Goal: Transaction & Acquisition: Subscribe to service/newsletter

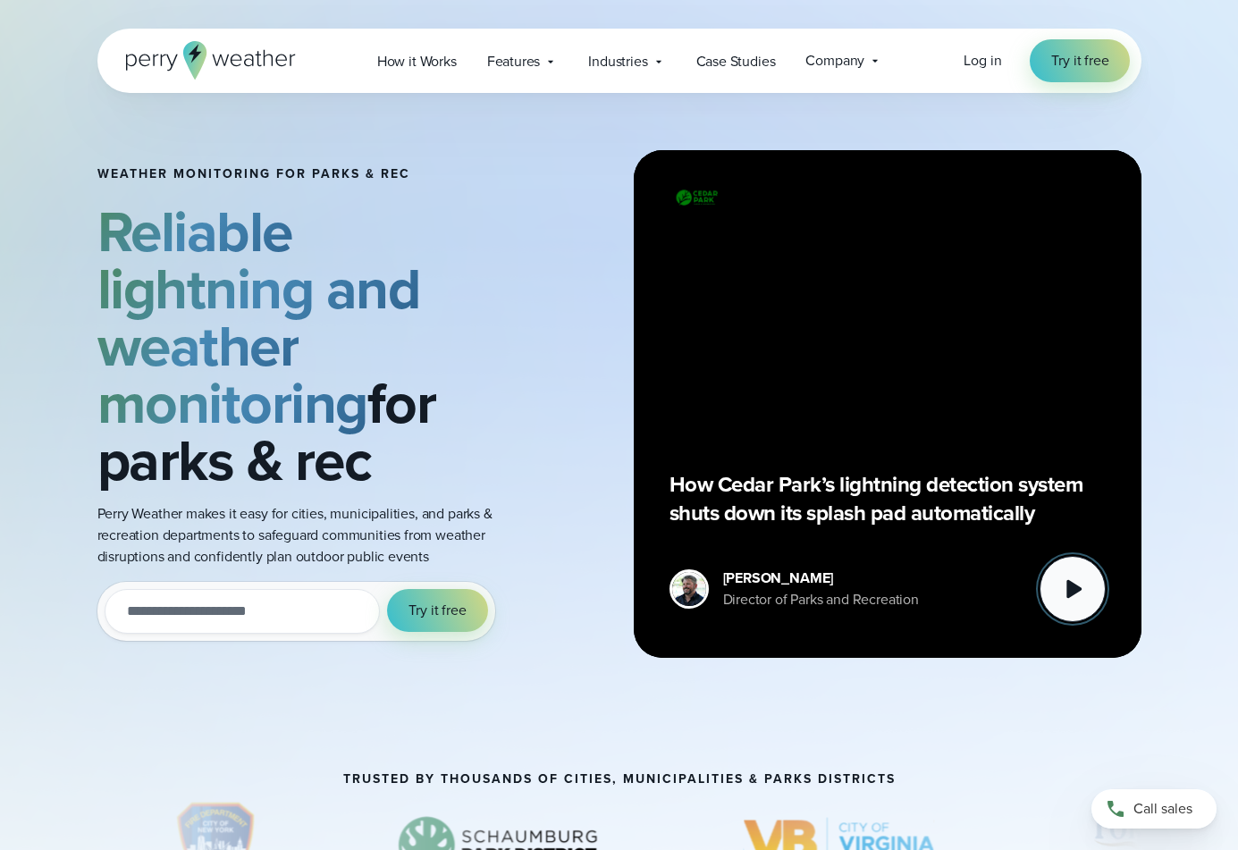
click at [1068, 602] on icon at bounding box center [1073, 589] width 36 height 36
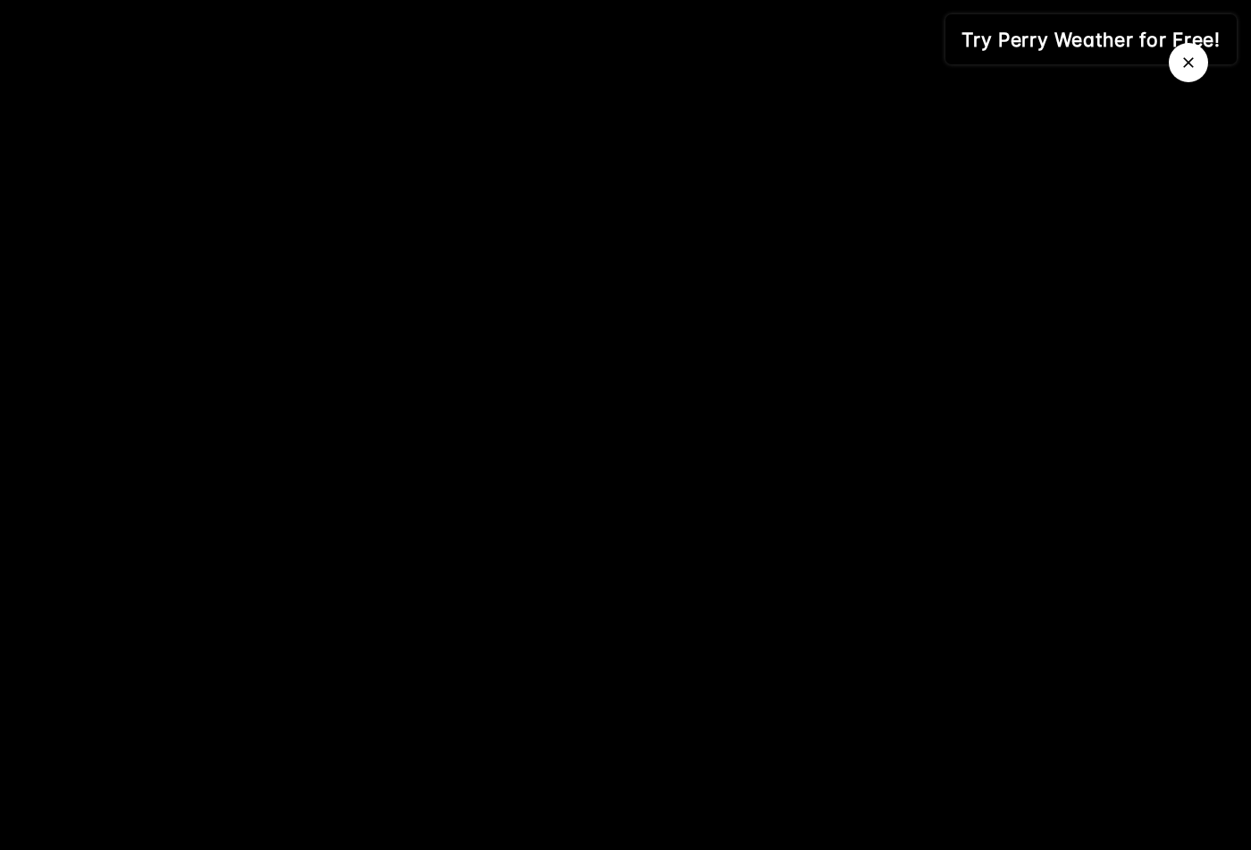
click at [1177, 54] on button "Close Video" at bounding box center [1188, 62] width 39 height 39
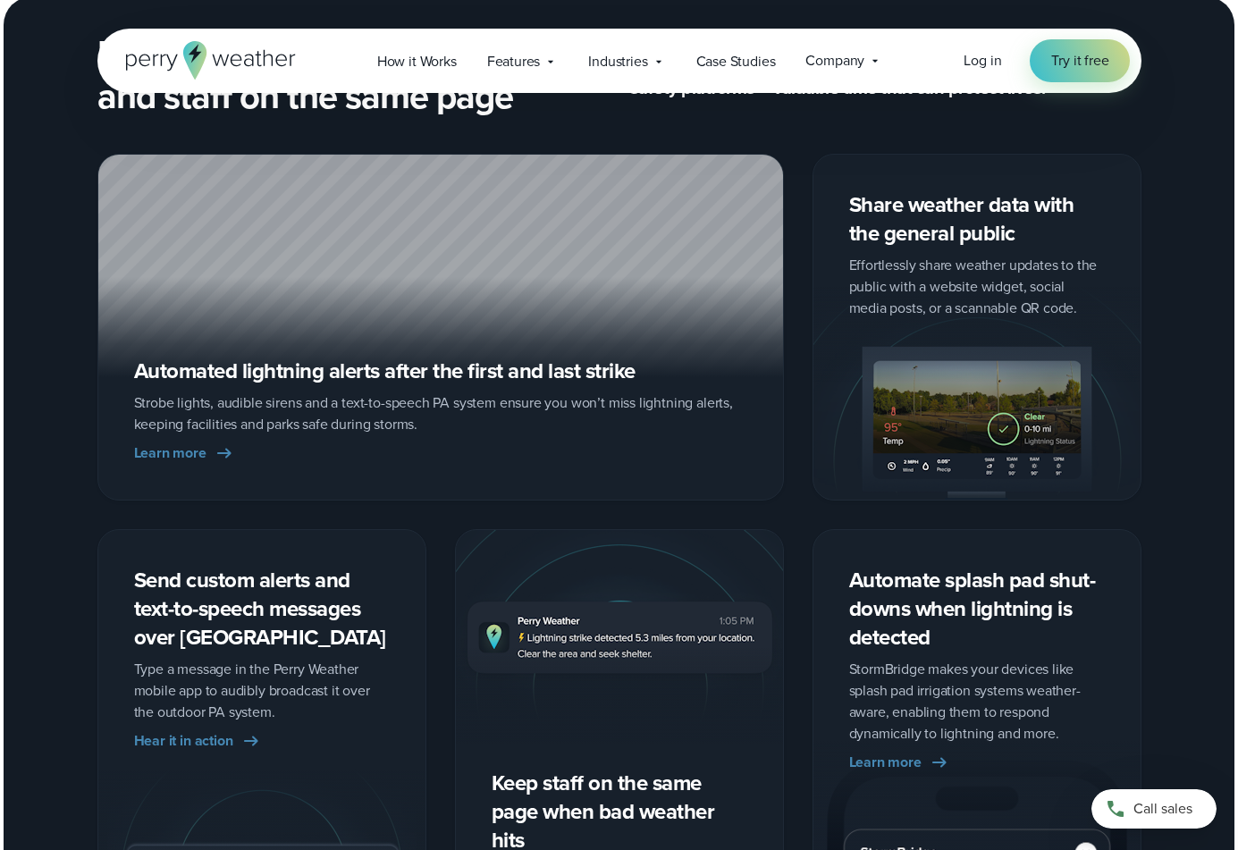
scroll to position [2950, 0]
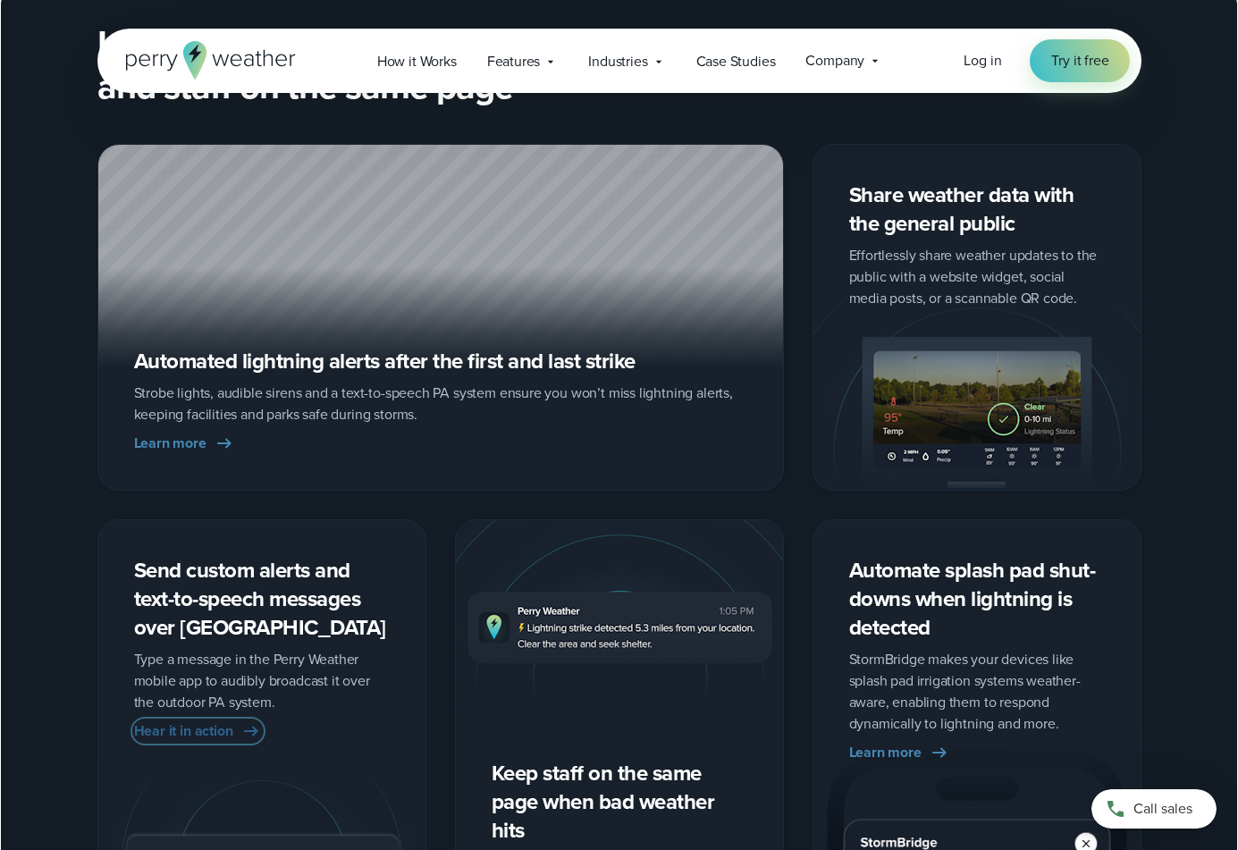
click at [240, 726] on link "Hear it in action" at bounding box center [198, 730] width 128 height 21
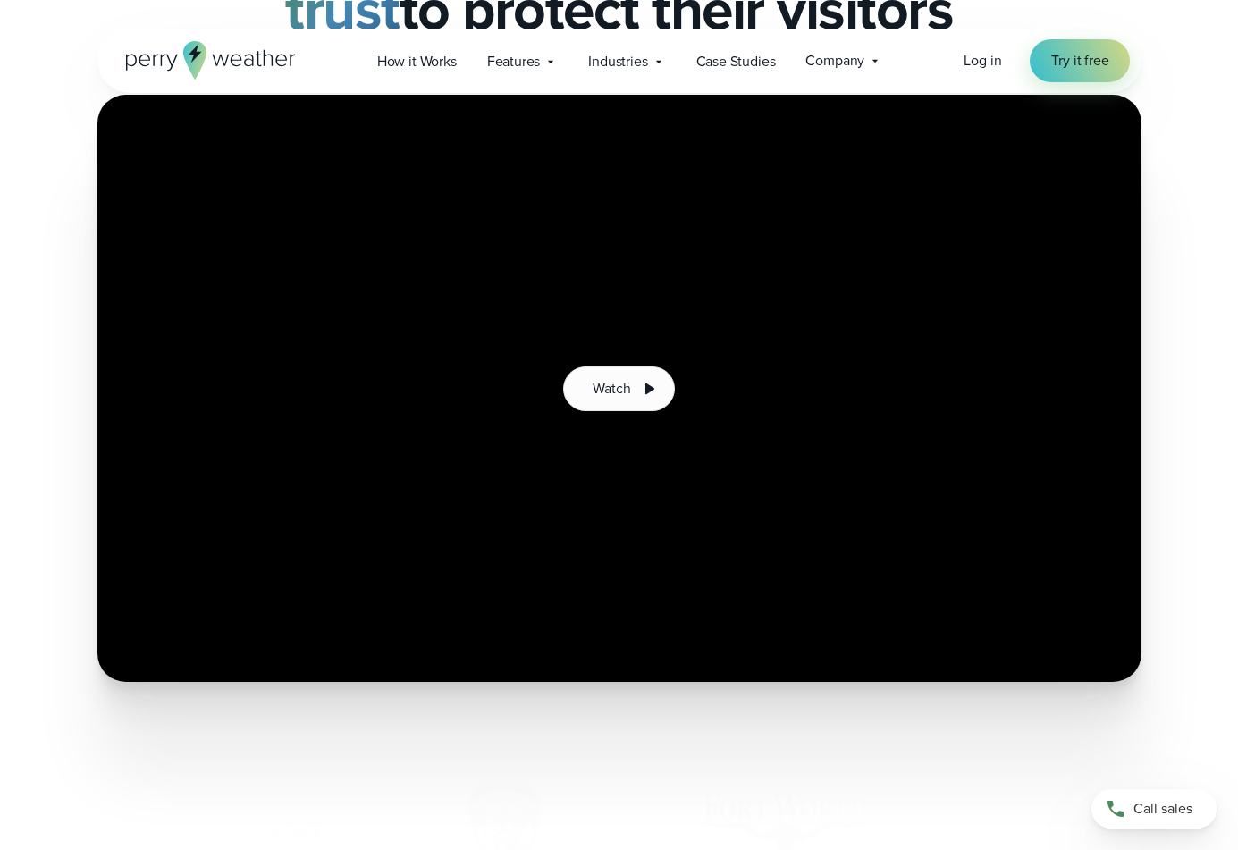
scroll to position [268, 0]
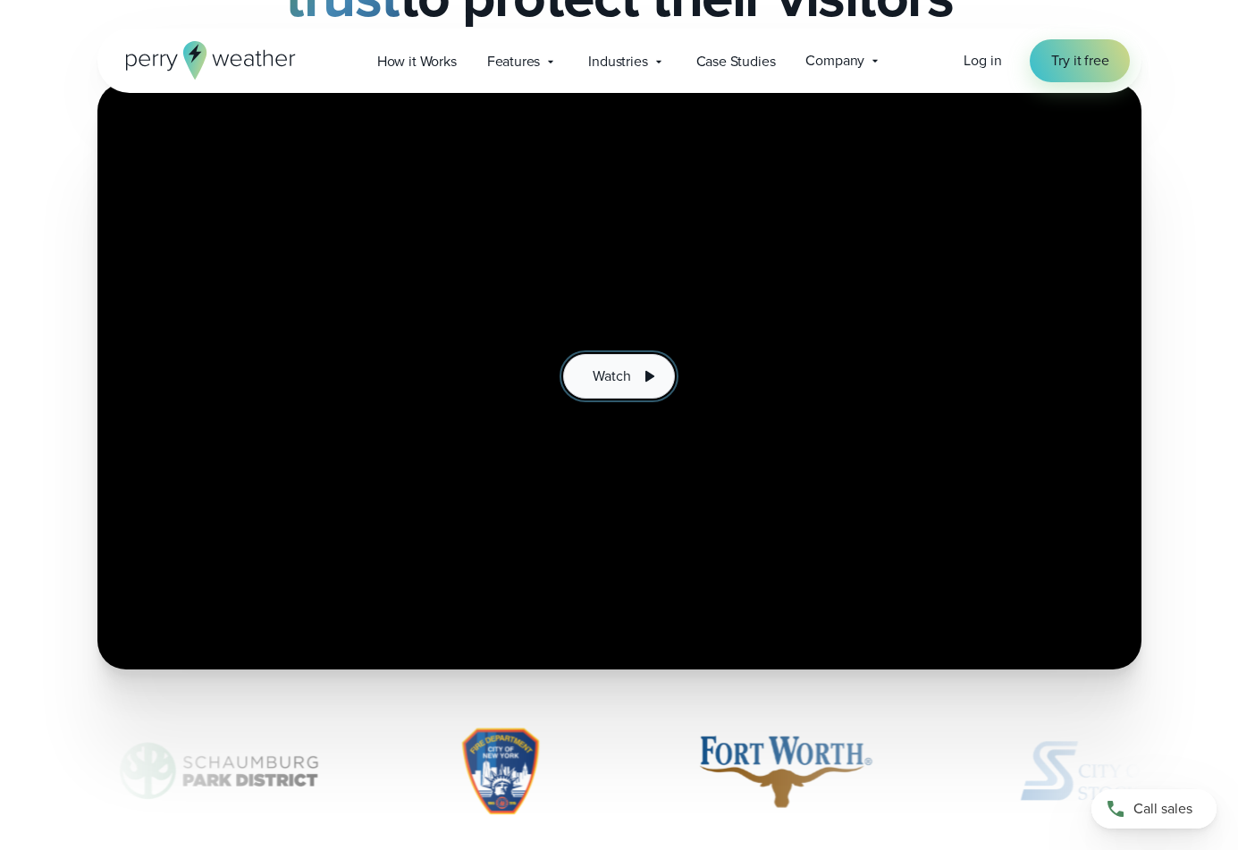
click at [626, 366] on span "Watch" at bounding box center [612, 376] width 38 height 21
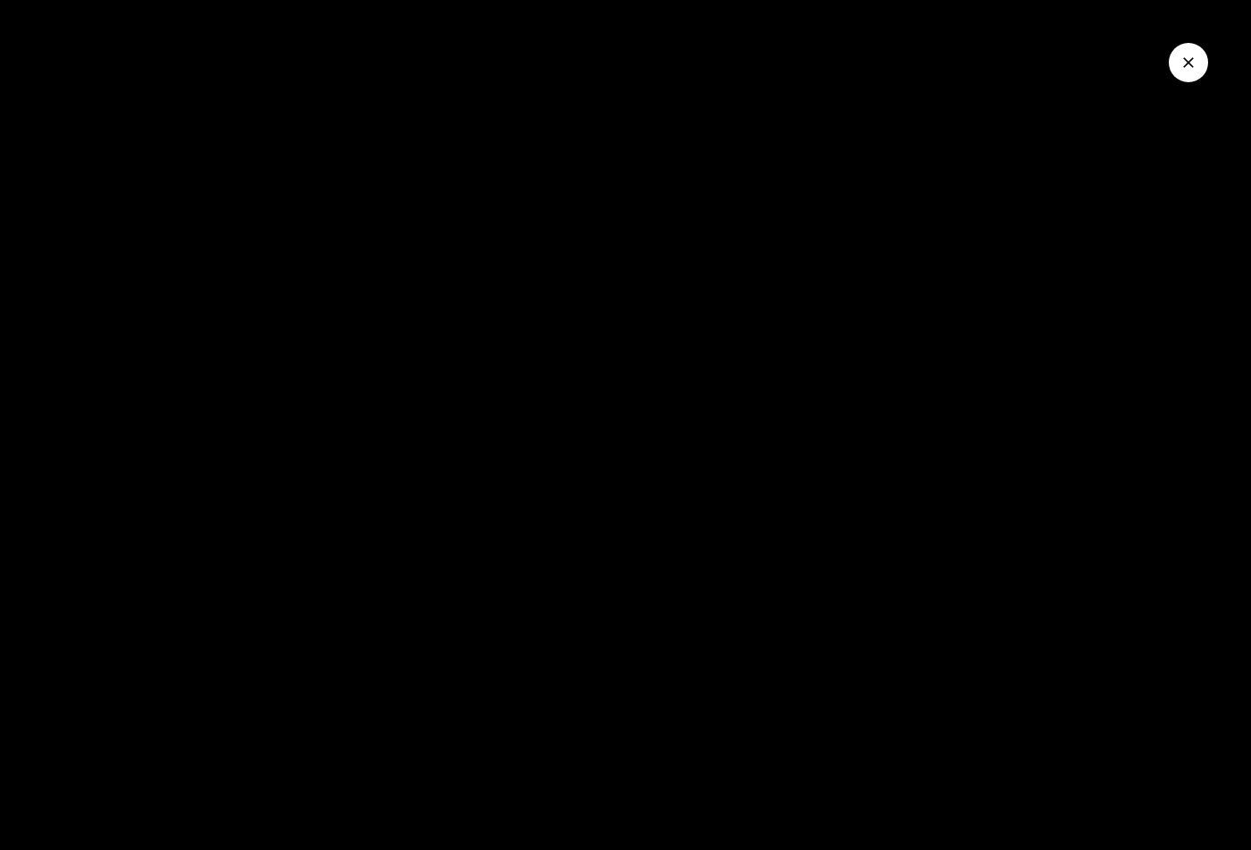
click at [642, 538] on div at bounding box center [625, 425] width 1251 height 850
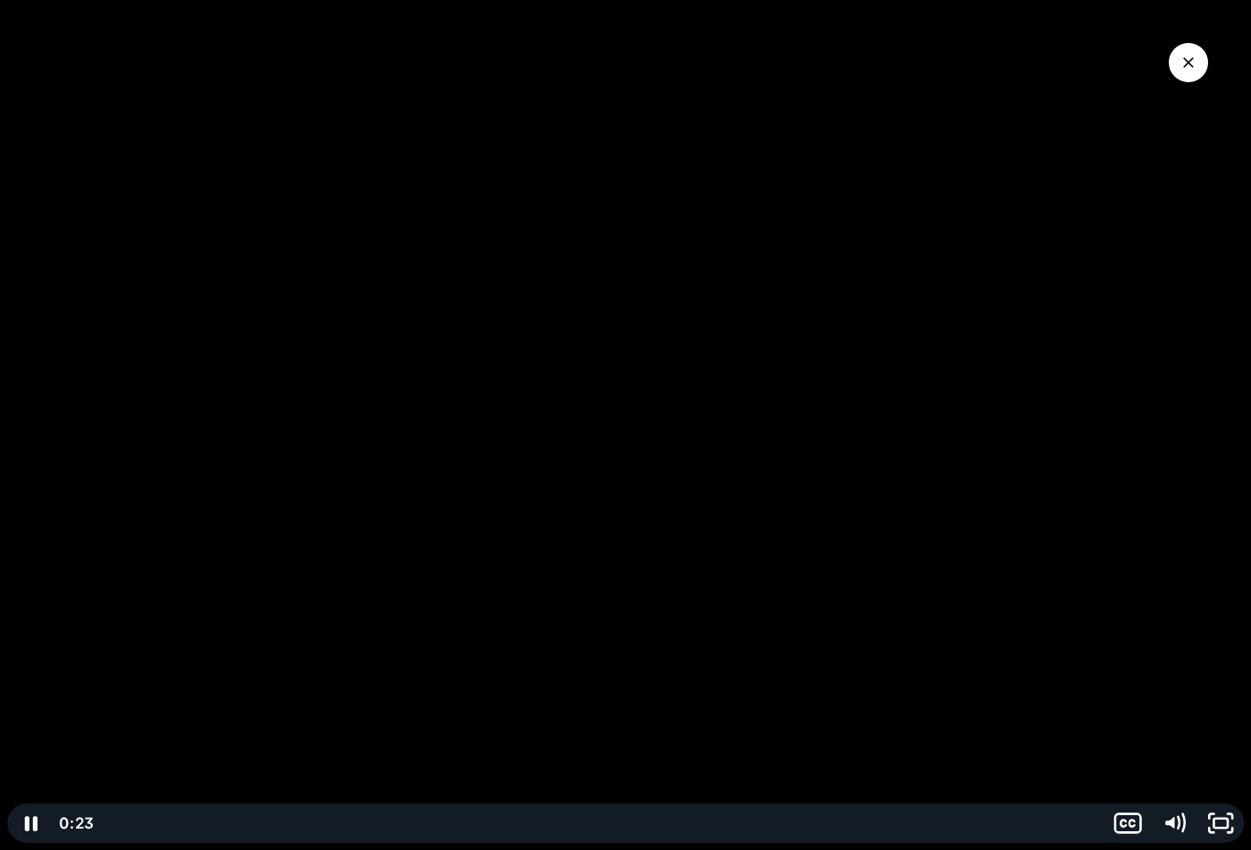
click at [620, 476] on div at bounding box center [625, 425] width 1251 height 850
click at [24, 810] on icon "Play Video" at bounding box center [31, 823] width 55 height 47
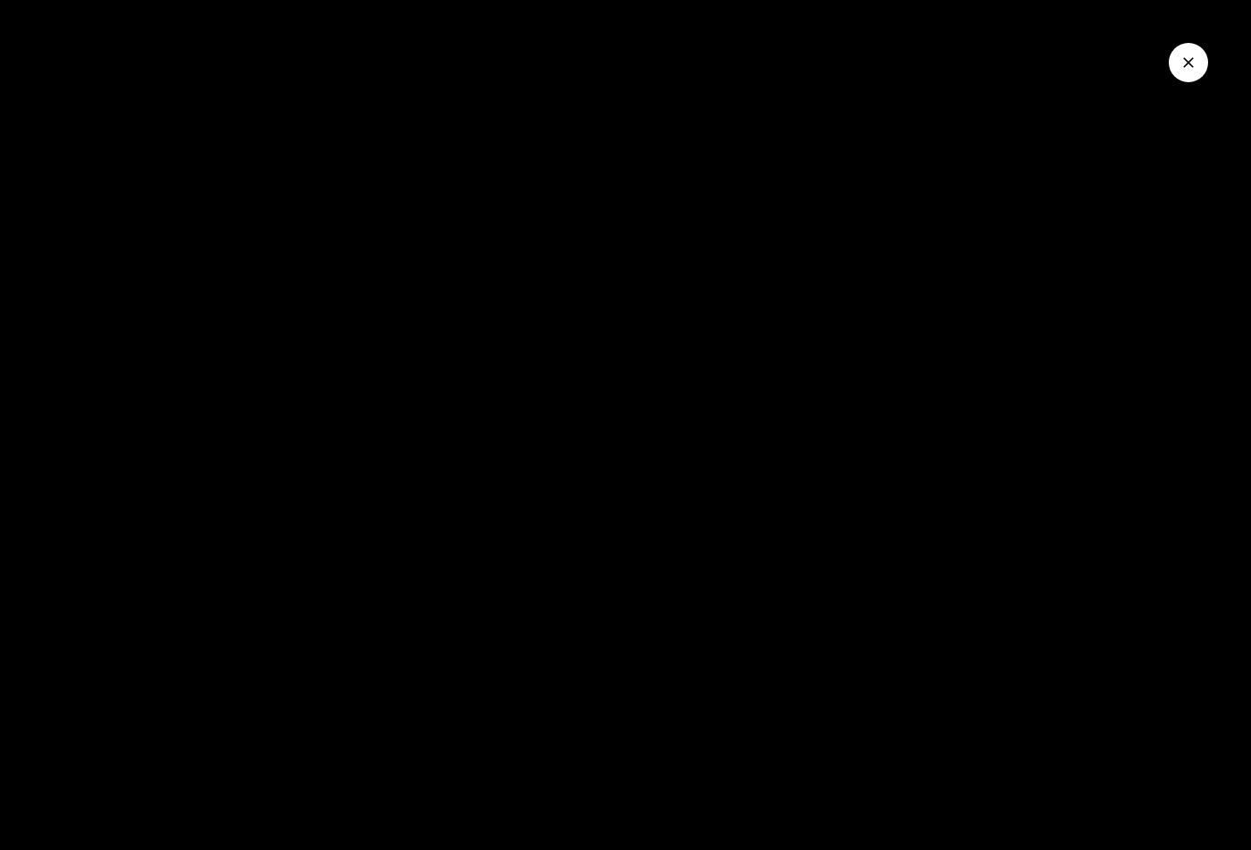
click at [1193, 65] on icon "Close Video" at bounding box center [1189, 63] width 18 height 18
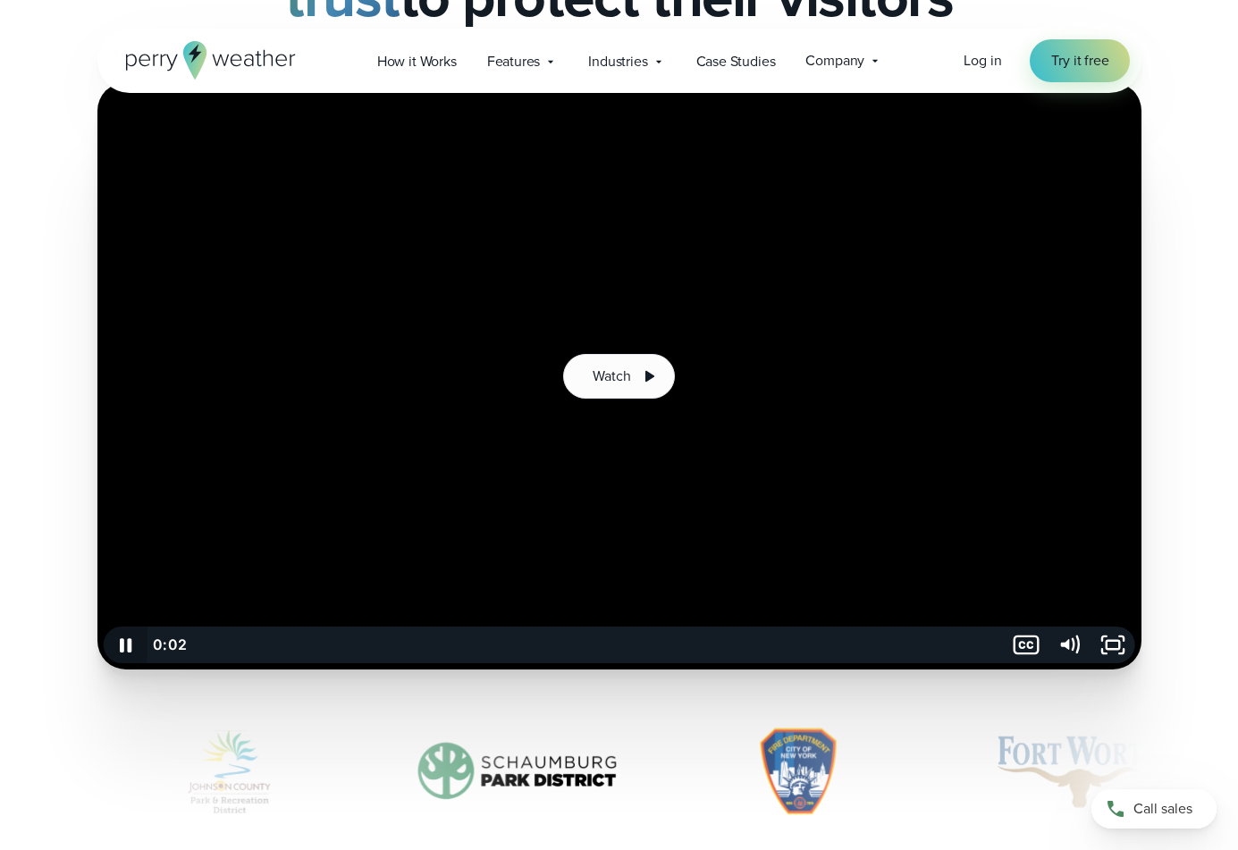
click at [112, 647] on icon "Pause" at bounding box center [126, 645] width 44 height 37
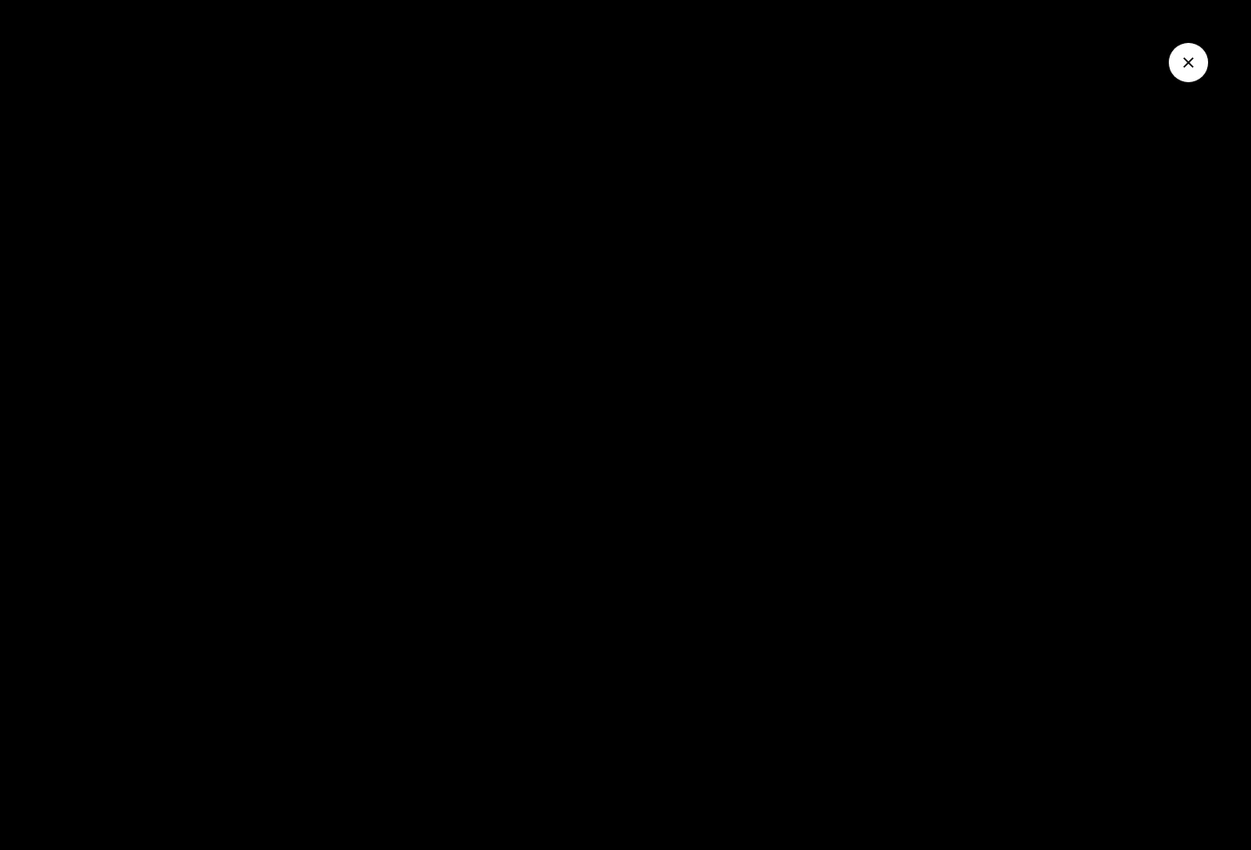
click at [1188, 67] on icon "Close Video" at bounding box center [1189, 63] width 18 height 18
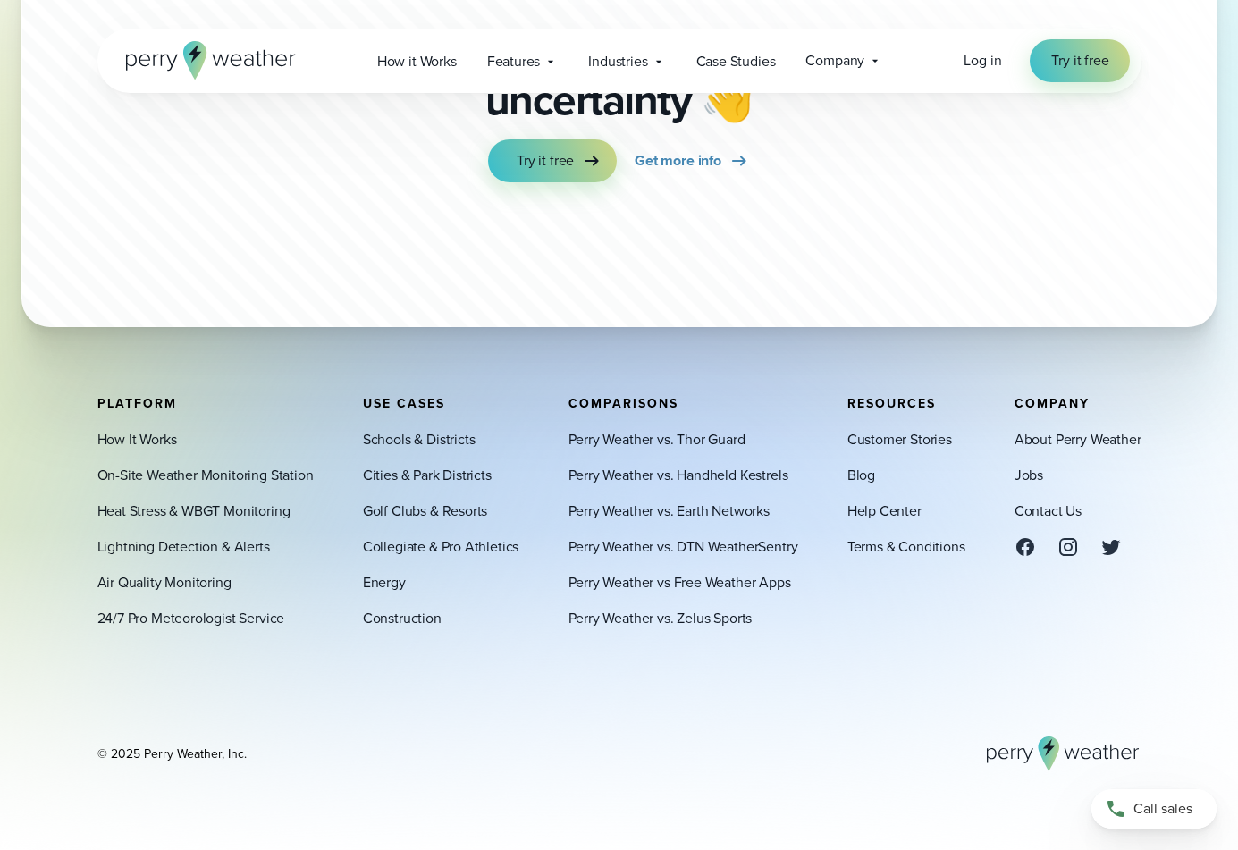
scroll to position [10369, 0]
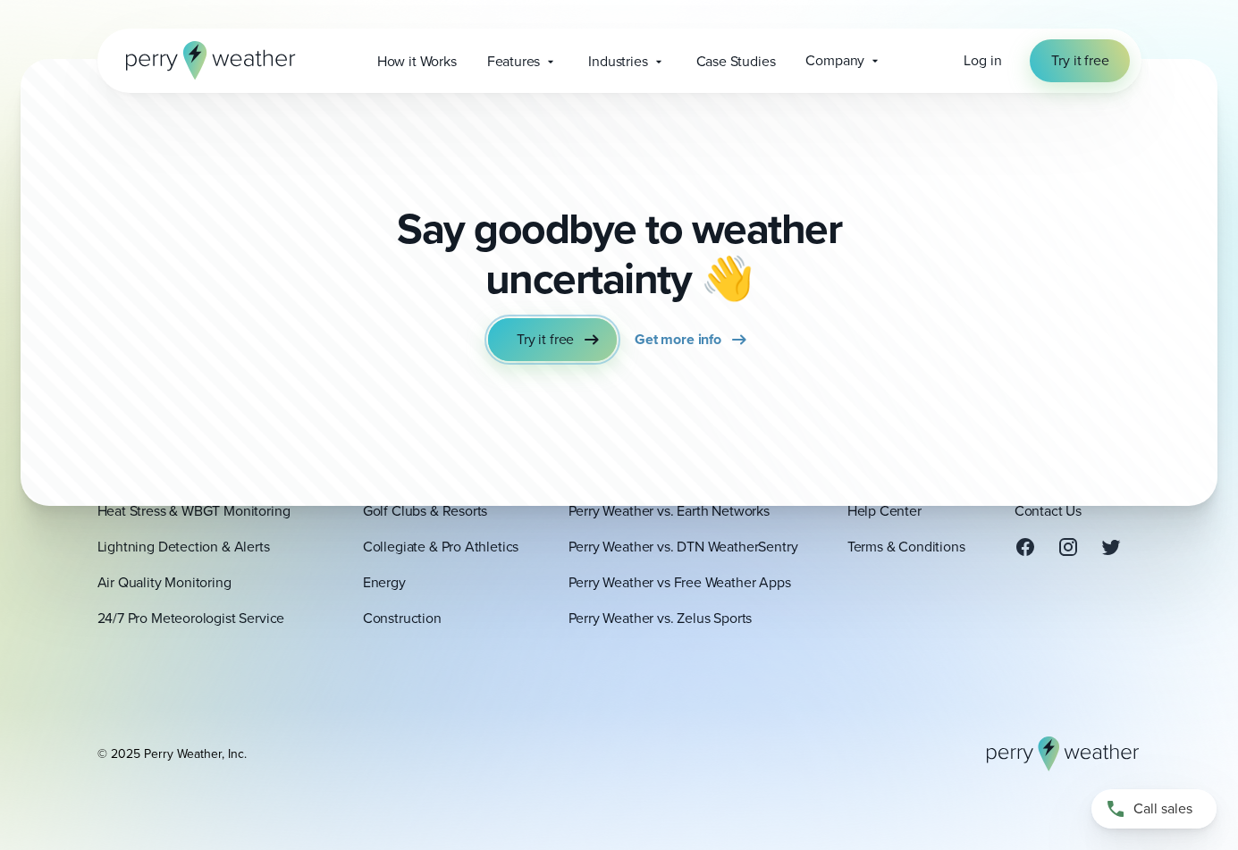
click at [592, 335] on icon at bounding box center [591, 339] width 21 height 21
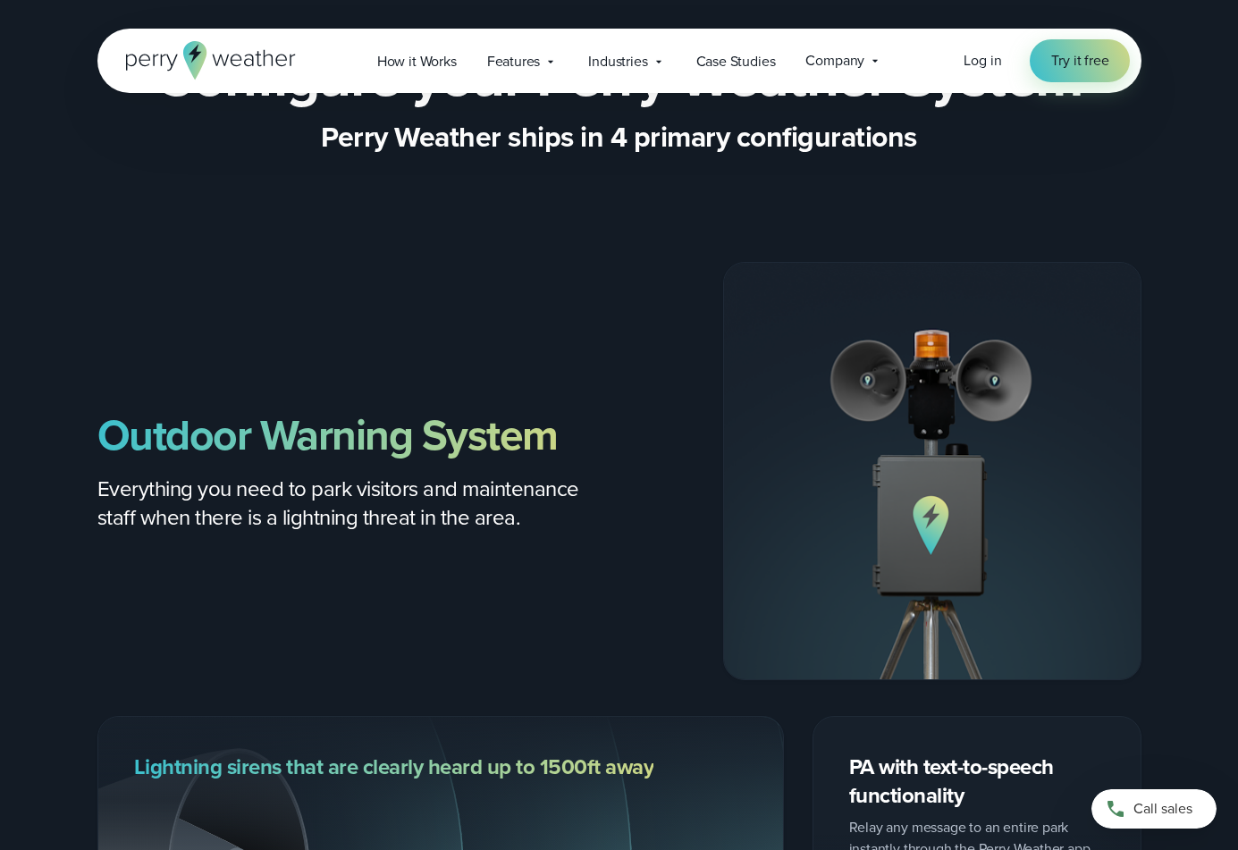
scroll to position [1966, 0]
